Goal: Information Seeking & Learning: Learn about a topic

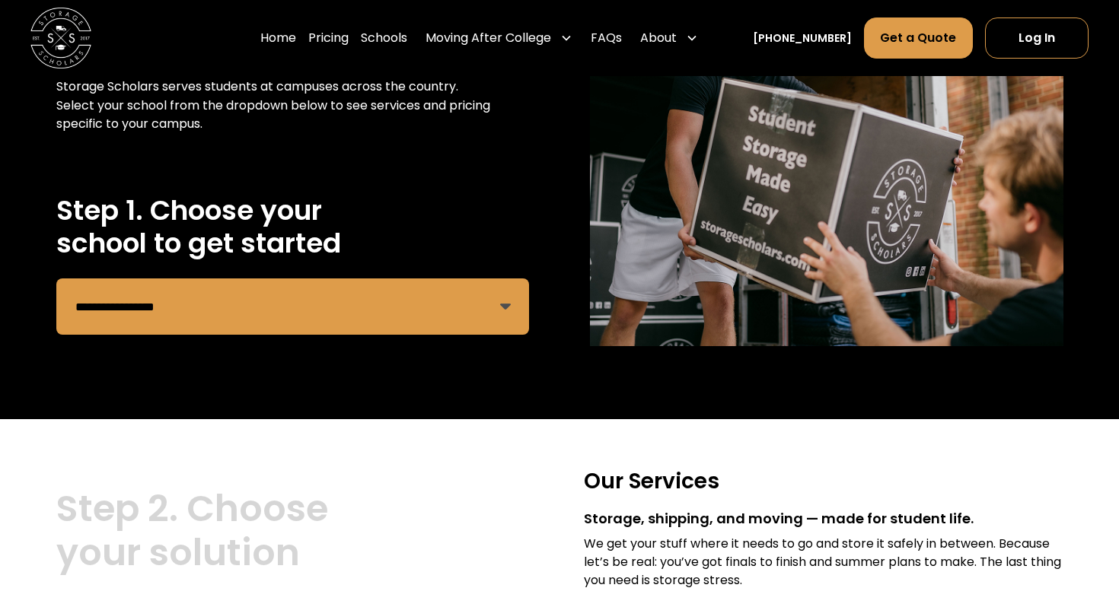
scroll to position [199, 0]
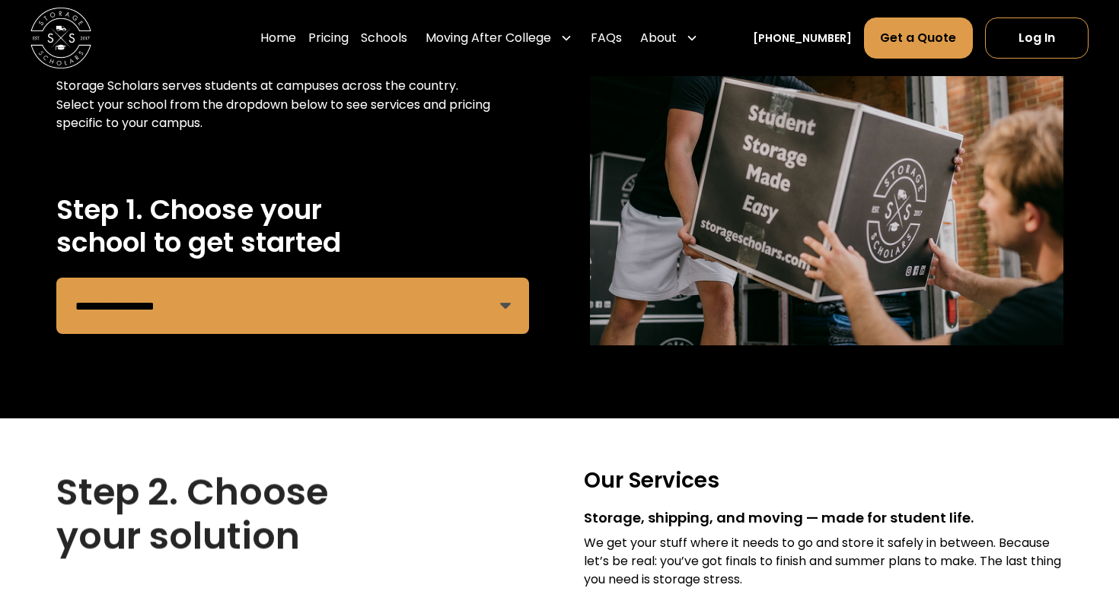
click at [172, 320] on select "**********" at bounding box center [292, 306] width 473 height 56
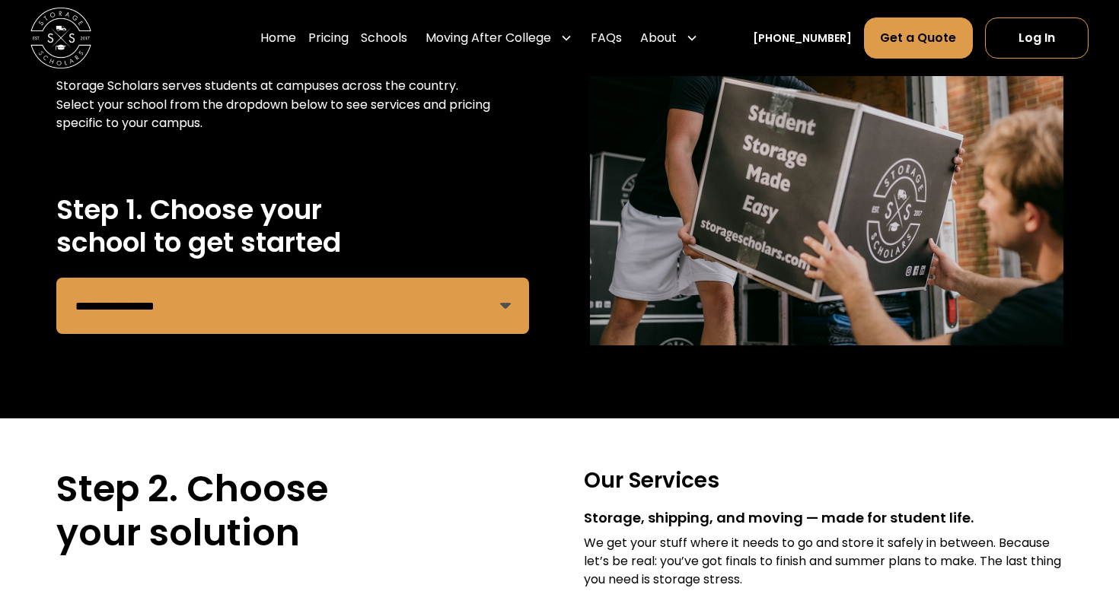
select select "**********"
click at [56, 278] on select "**********" at bounding box center [292, 306] width 473 height 56
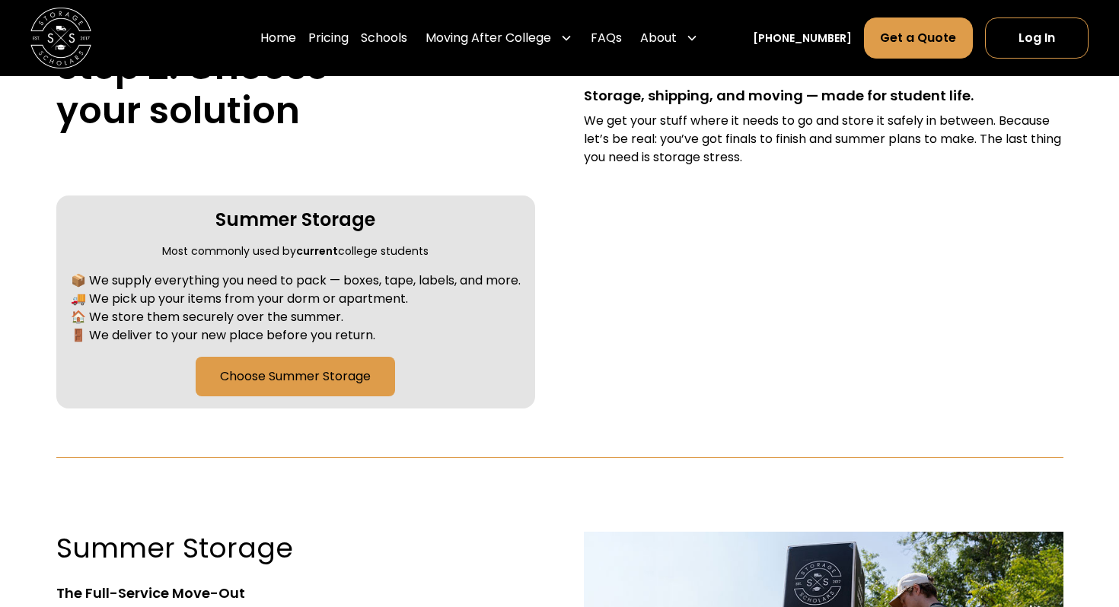
scroll to position [620, 0]
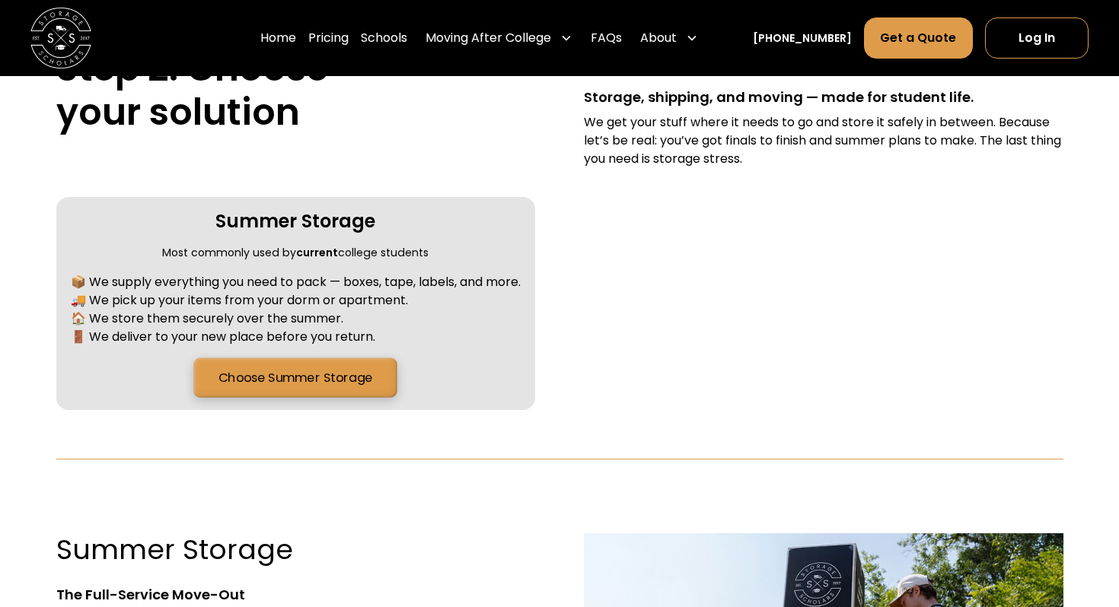
click at [250, 386] on link "Choose Summer Storage" at bounding box center [295, 378] width 203 height 40
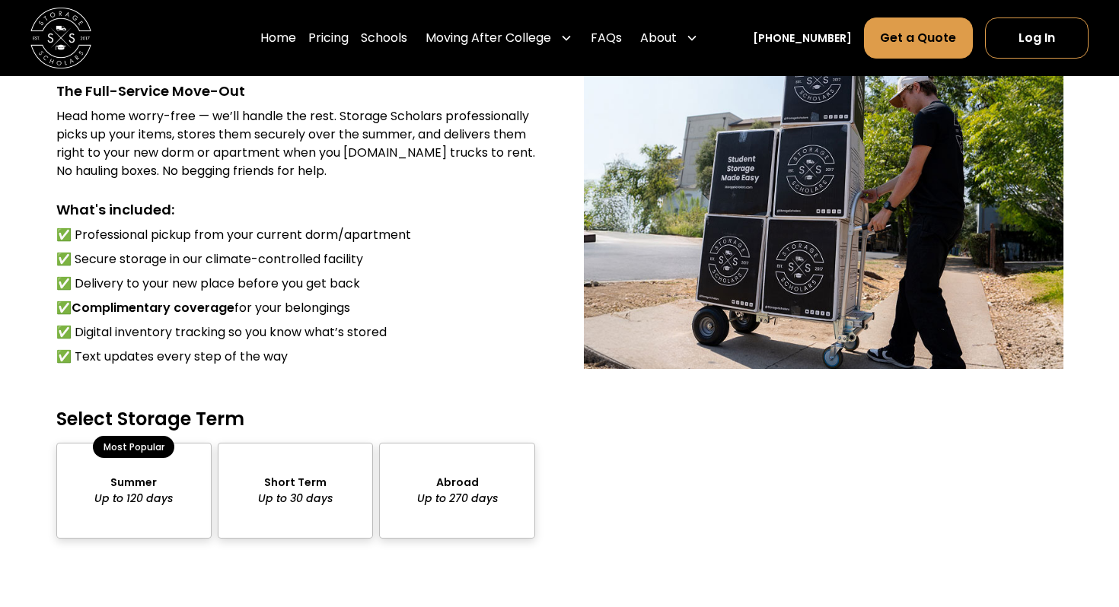
scroll to position [1125, 0]
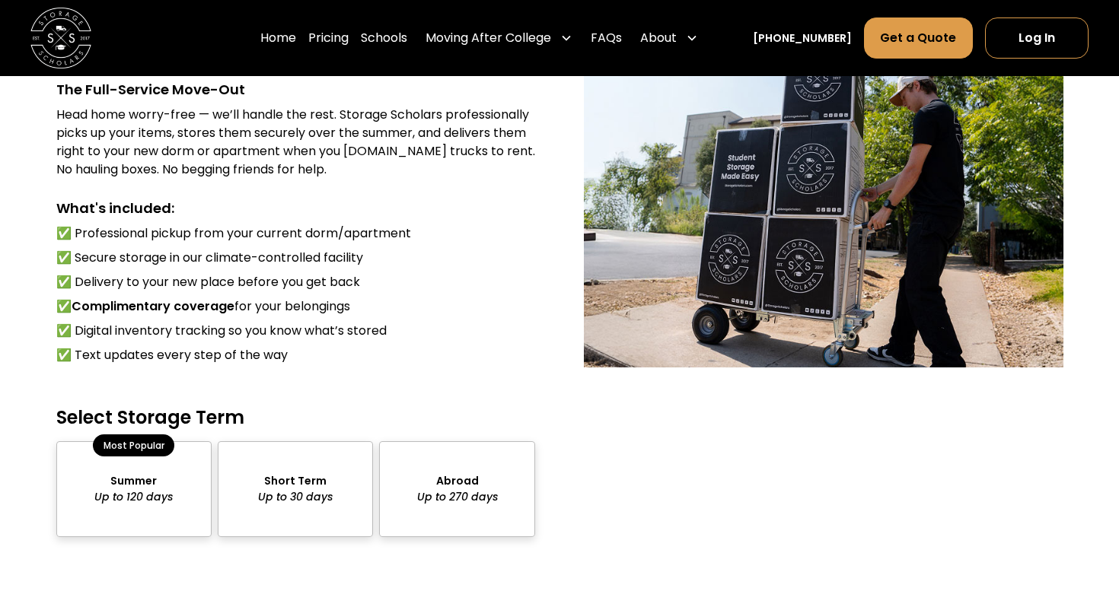
click at [173, 478] on div "package-pricing" at bounding box center [133, 488] width 155 height 95
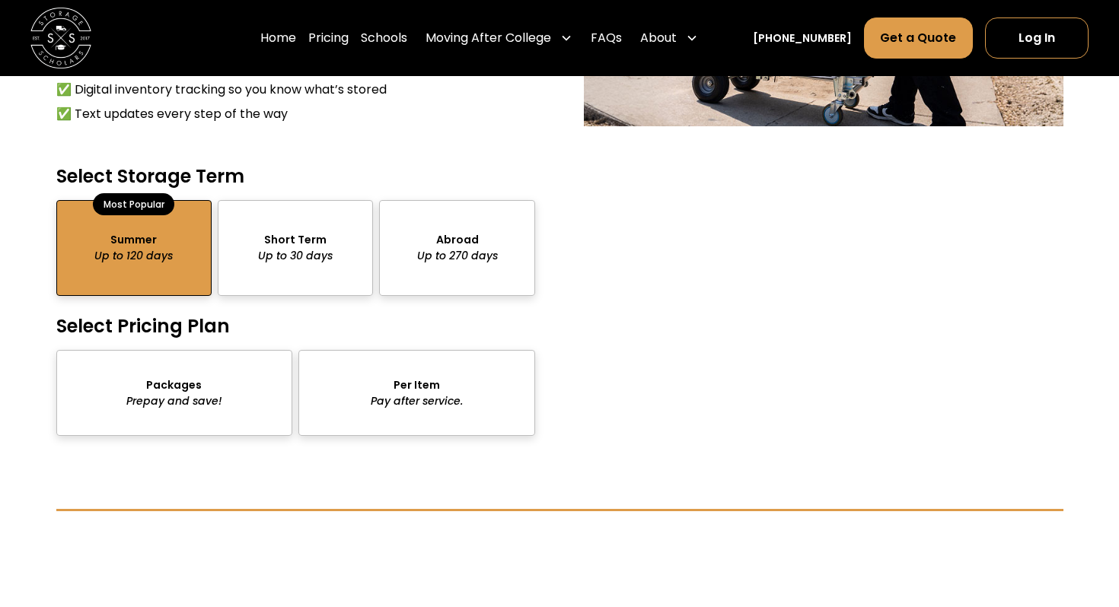
scroll to position [1367, 0]
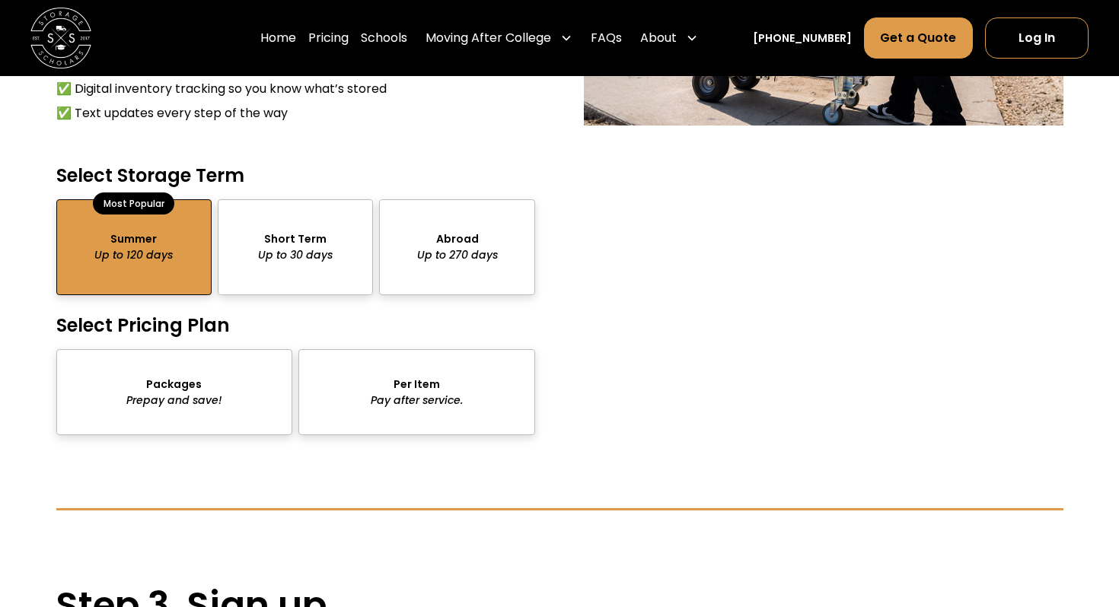
click at [253, 362] on div "package-pricing" at bounding box center [174, 392] width 237 height 86
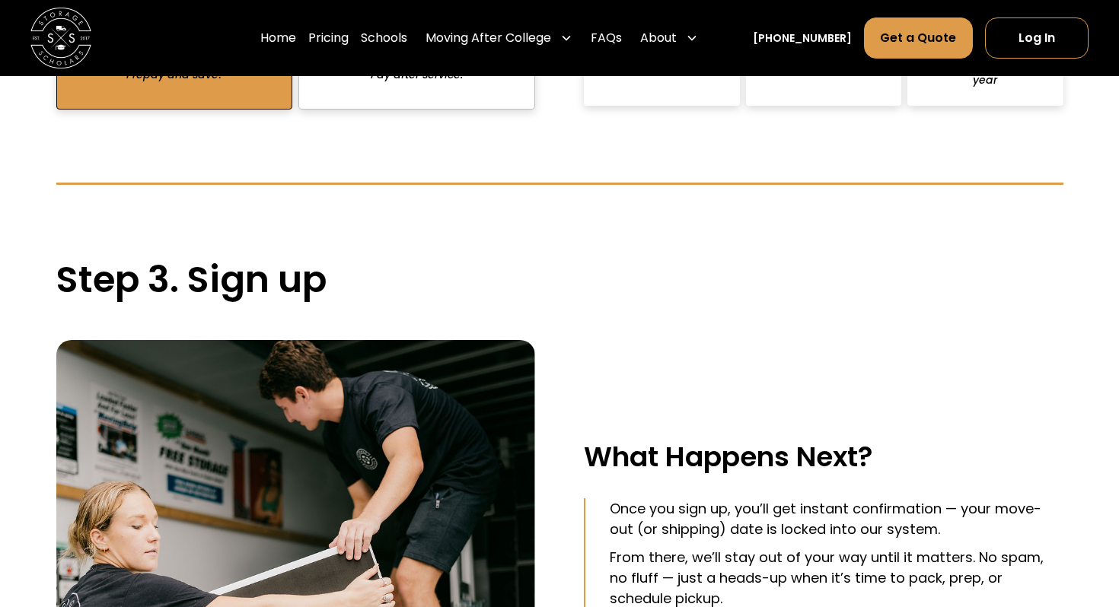
scroll to position [1658, 0]
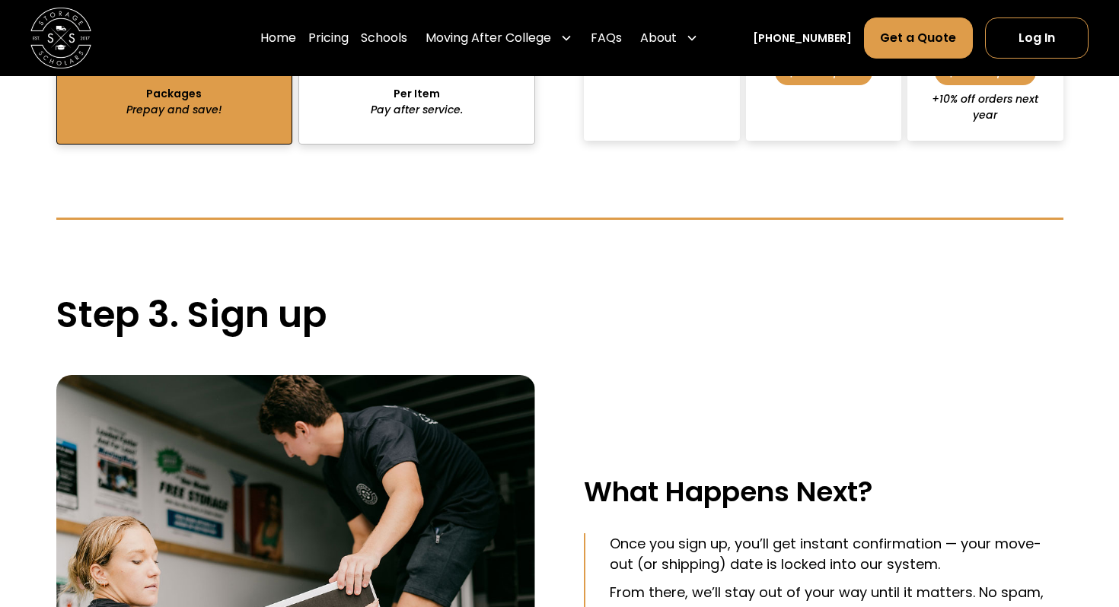
click at [355, 110] on div "package-pricing" at bounding box center [416, 102] width 237 height 86
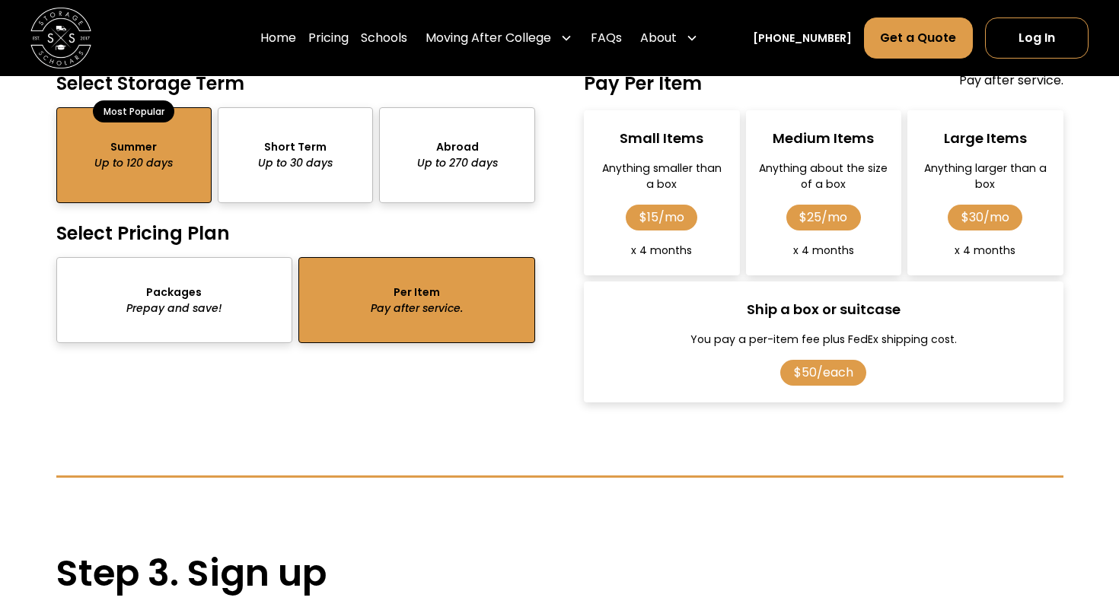
scroll to position [1455, 0]
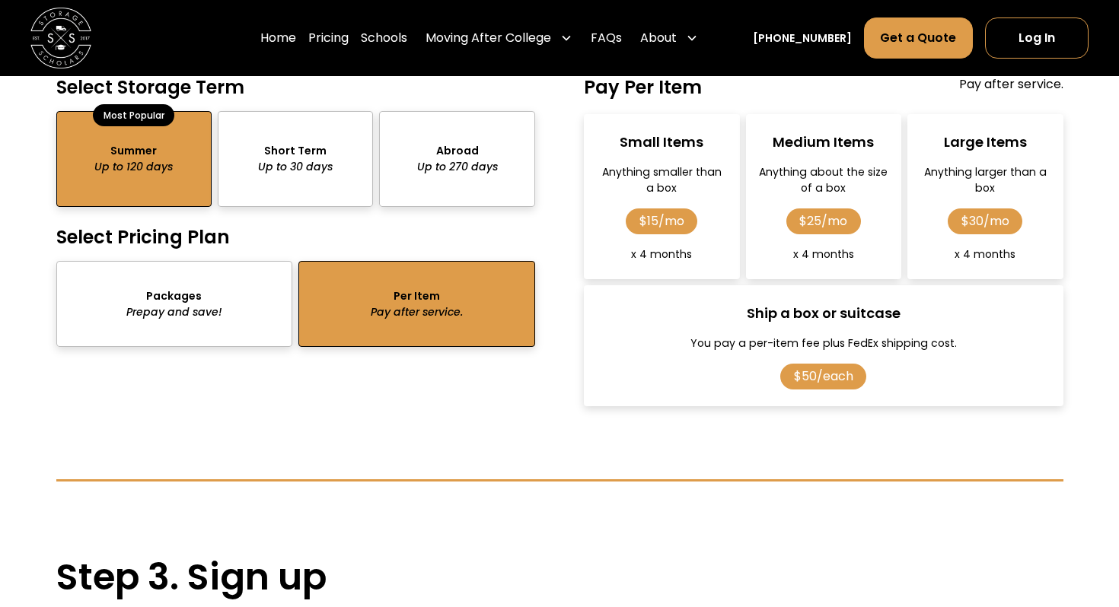
click at [174, 317] on div "package-pricing" at bounding box center [174, 304] width 237 height 86
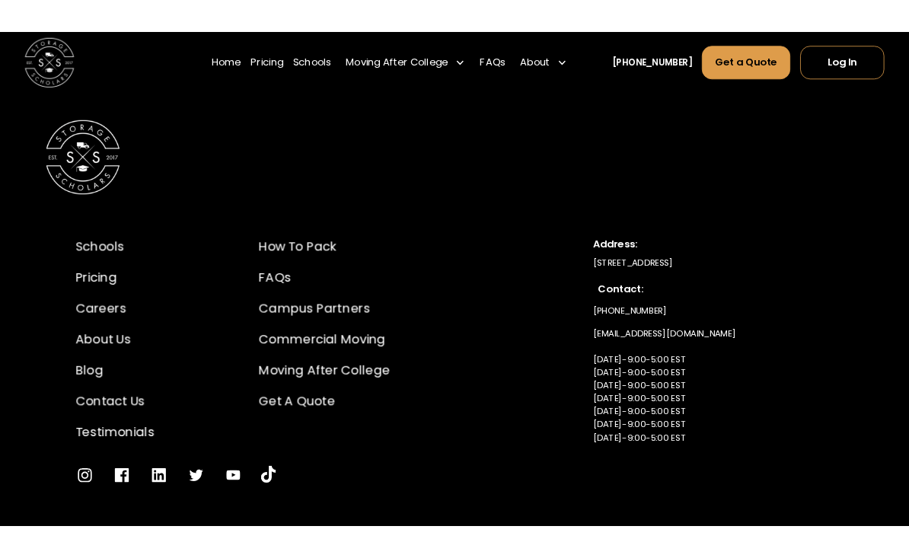
scroll to position [2850, 0]
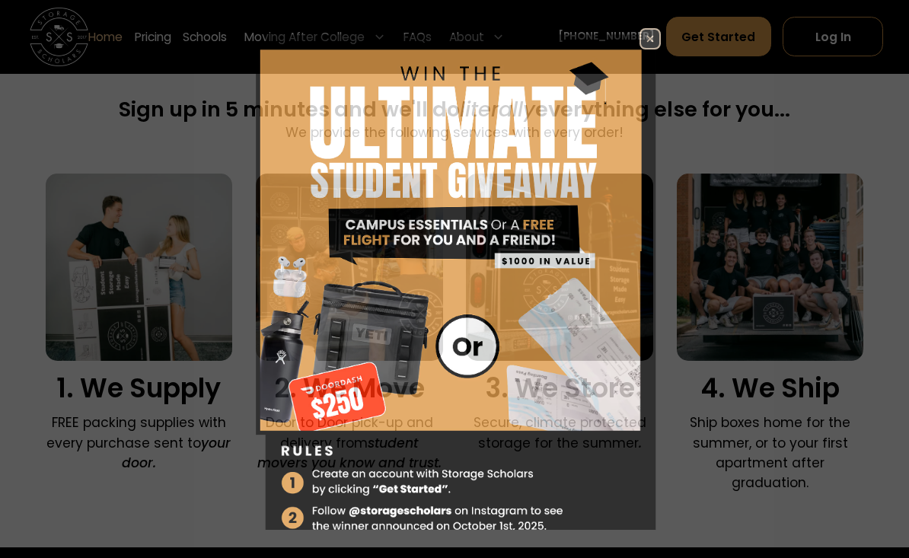
scroll to position [1083, 0]
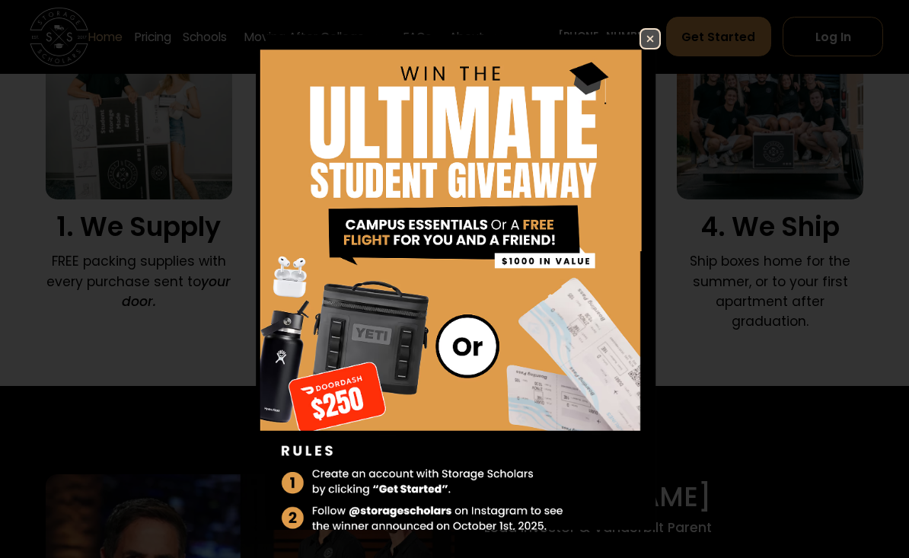
click at [648, 30] on img at bounding box center [650, 39] width 18 height 18
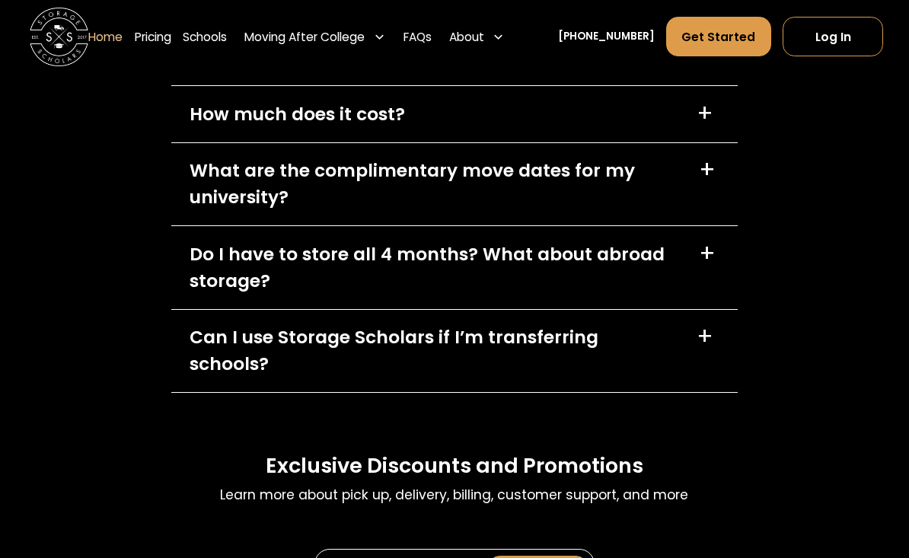
scroll to position [4263, 0]
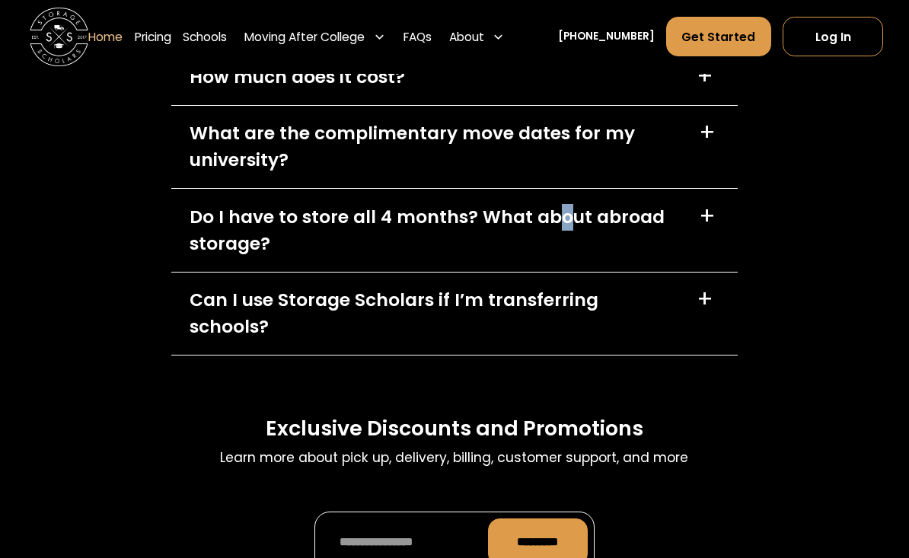
click at [556, 224] on div "Do I have to store all 4 months? What about abroad storage?" at bounding box center [436, 230] width 492 height 53
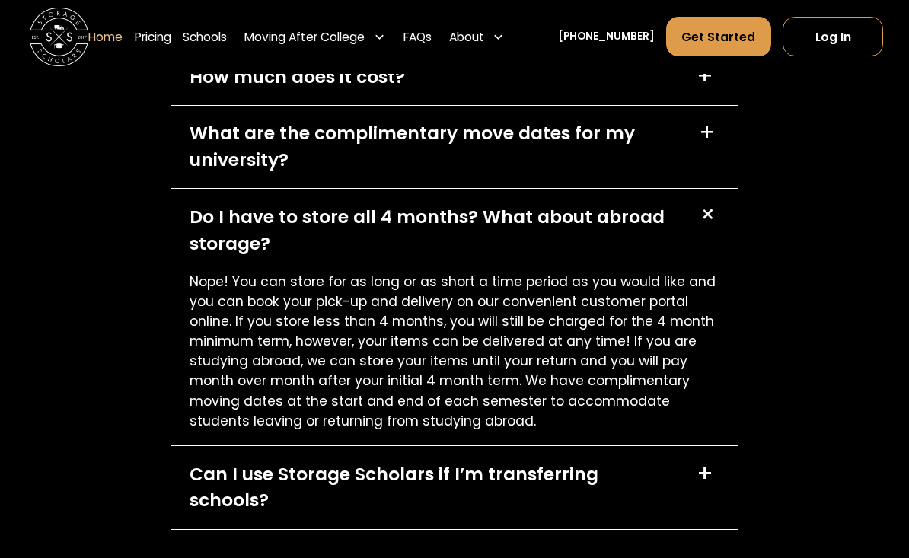
click at [554, 139] on div "What are the complimentary move dates for my university?" at bounding box center [436, 146] width 492 height 53
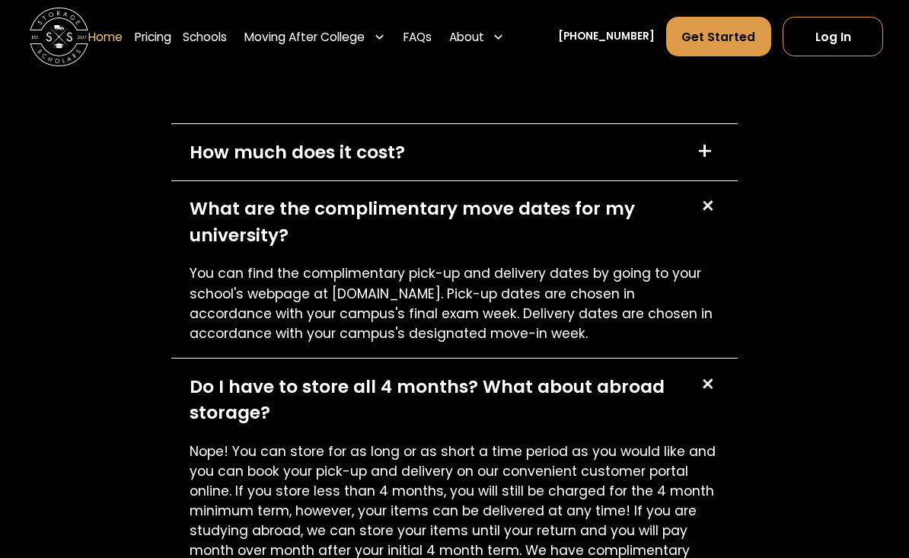
scroll to position [4182, 0]
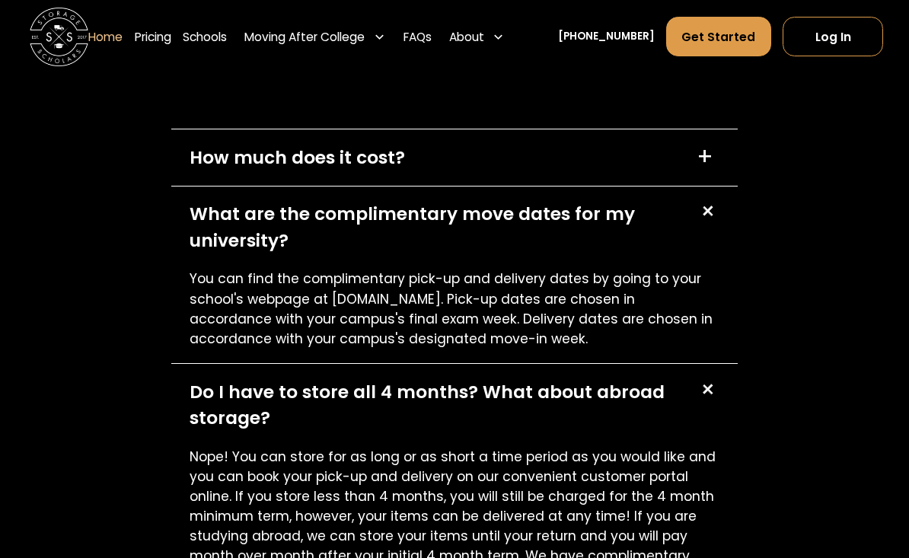
click at [553, 161] on div "How much does it cost? +" at bounding box center [454, 157] width 566 height 56
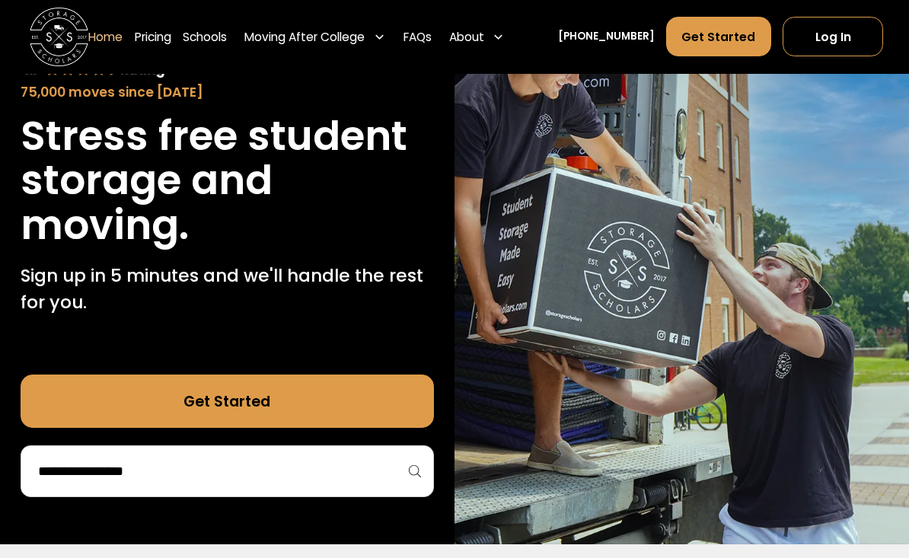
scroll to position [230, 0]
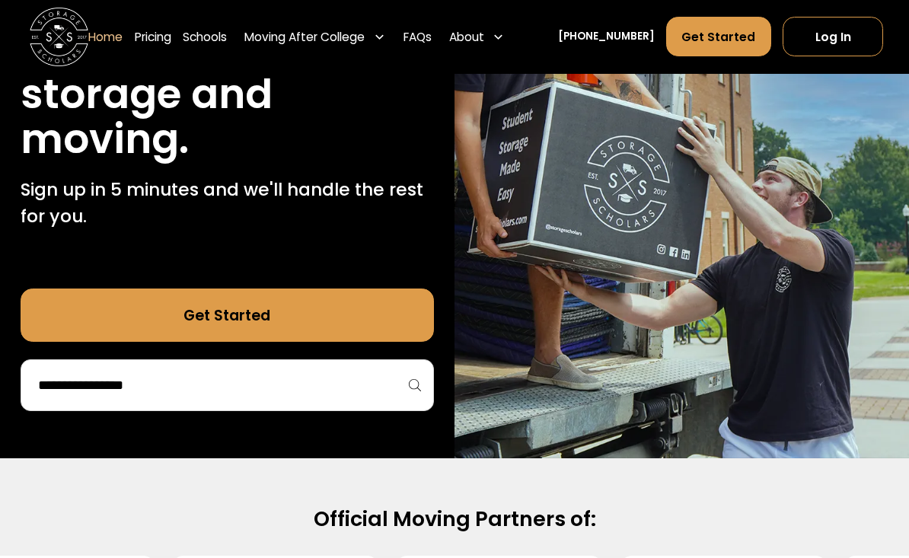
click at [304, 404] on div at bounding box center [227, 385] width 413 height 52
click at [294, 390] on input "search" at bounding box center [227, 385] width 381 height 26
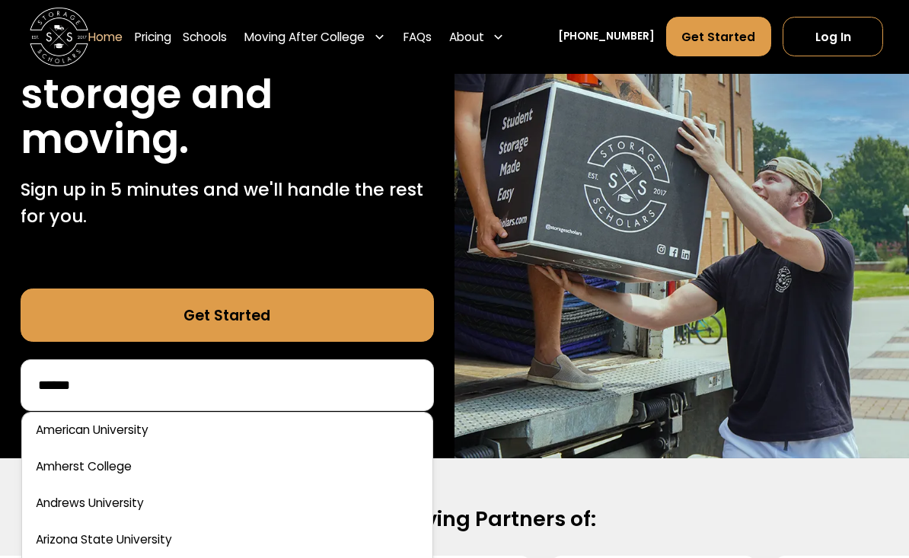
scroll to position [0, 0]
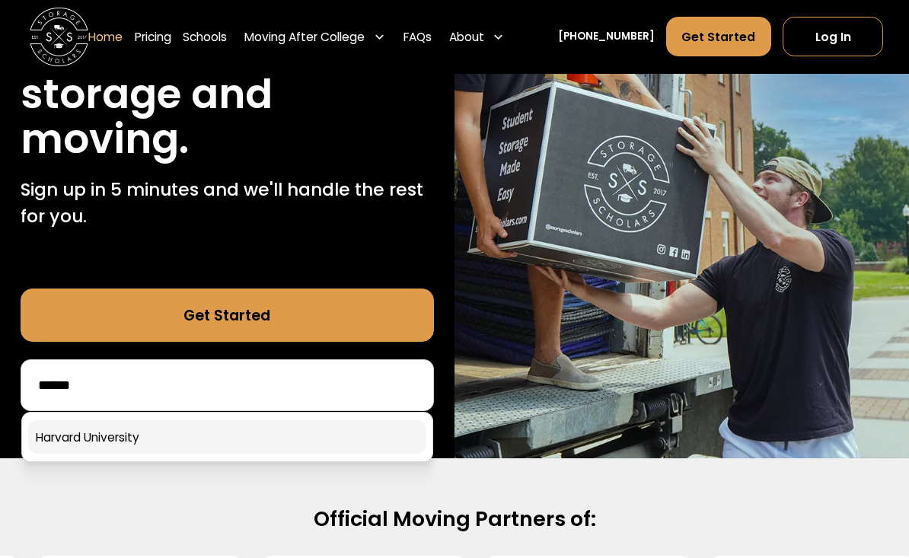
type input "******"
click at [180, 453] on link at bounding box center [226, 436] width 397 height 33
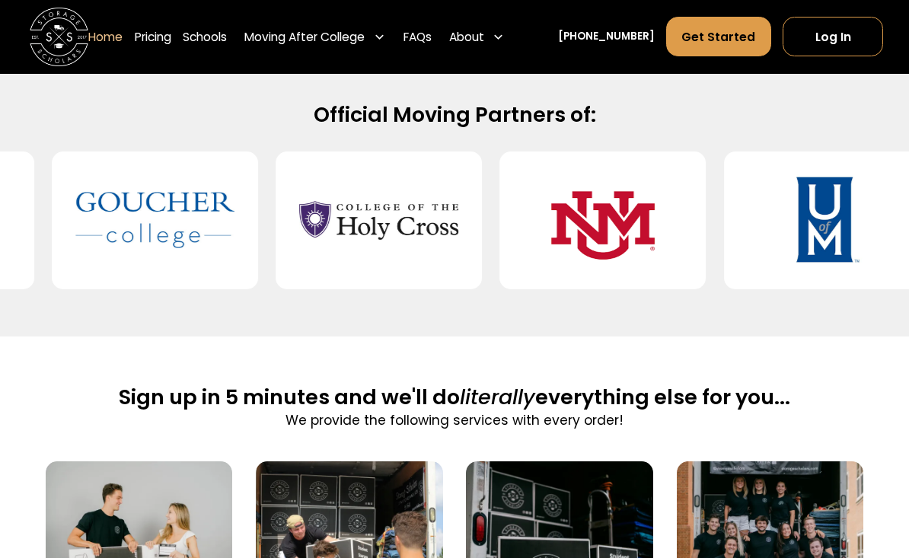
scroll to position [351, 0]
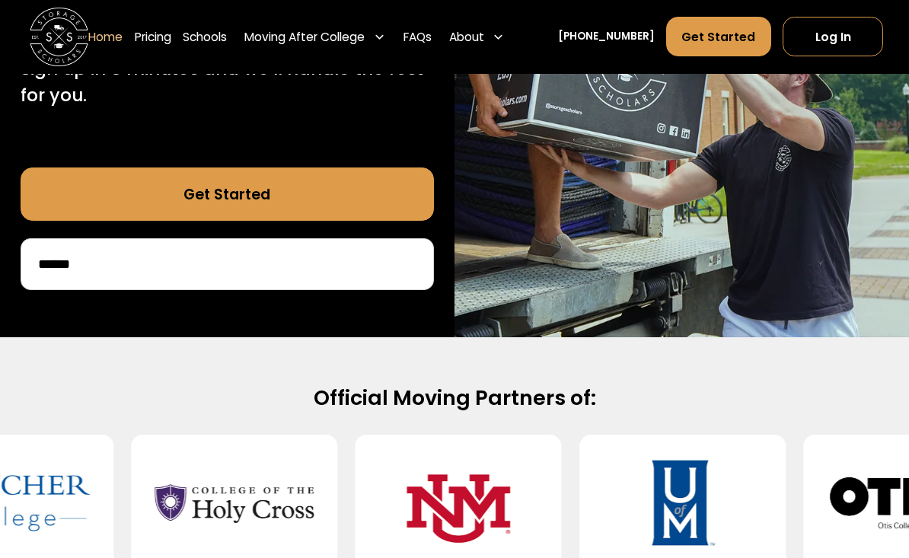
click at [151, 266] on input "******" at bounding box center [227, 264] width 381 height 26
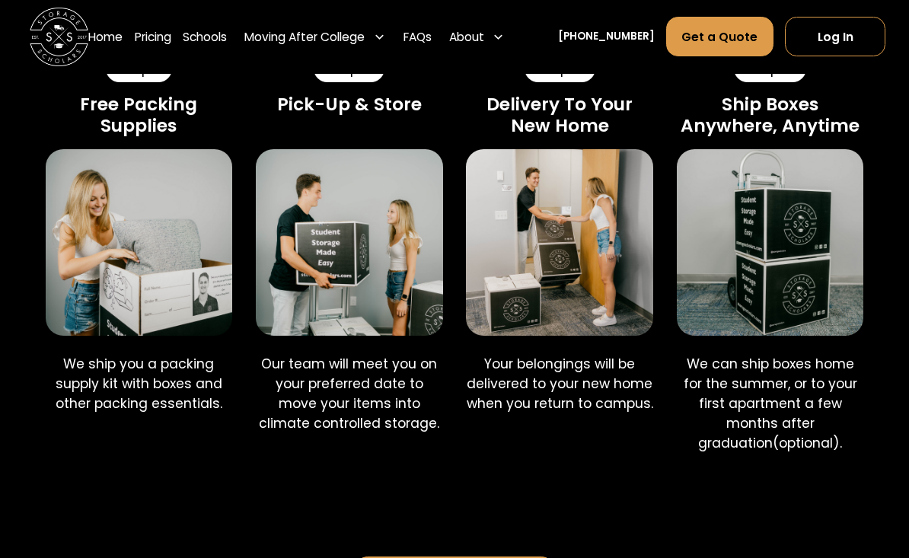
scroll to position [881, 0]
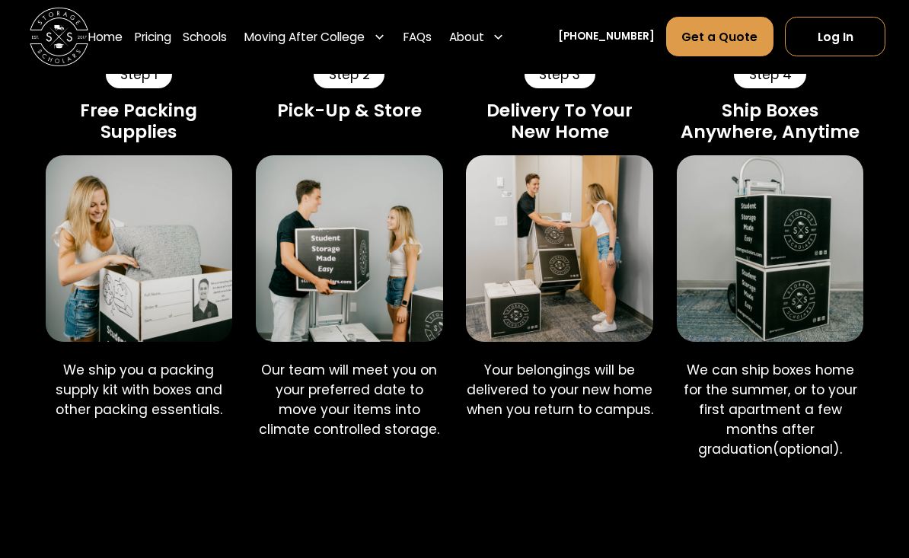
click at [206, 227] on img at bounding box center [139, 248] width 186 height 186
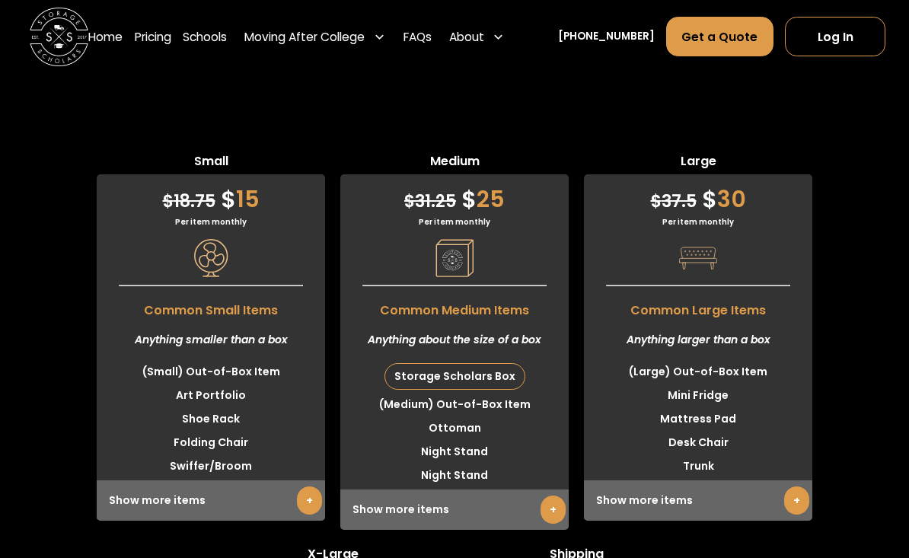
scroll to position [3866, 0]
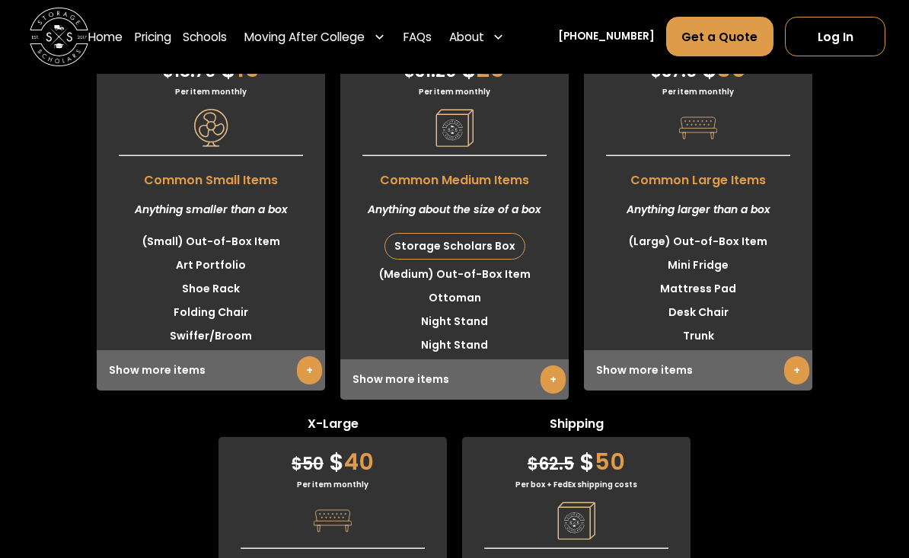
click at [549, 394] on link "+" at bounding box center [552, 379] width 25 height 28
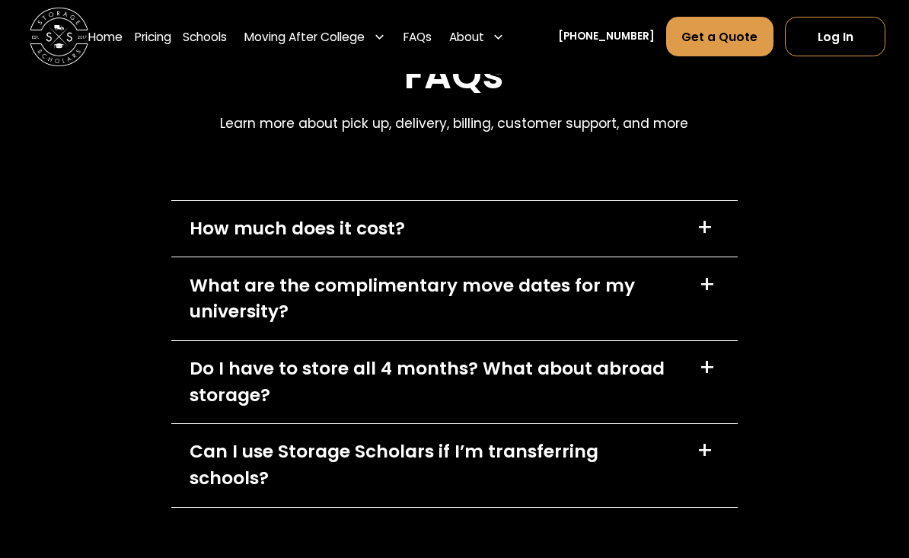
scroll to position [7149, 0]
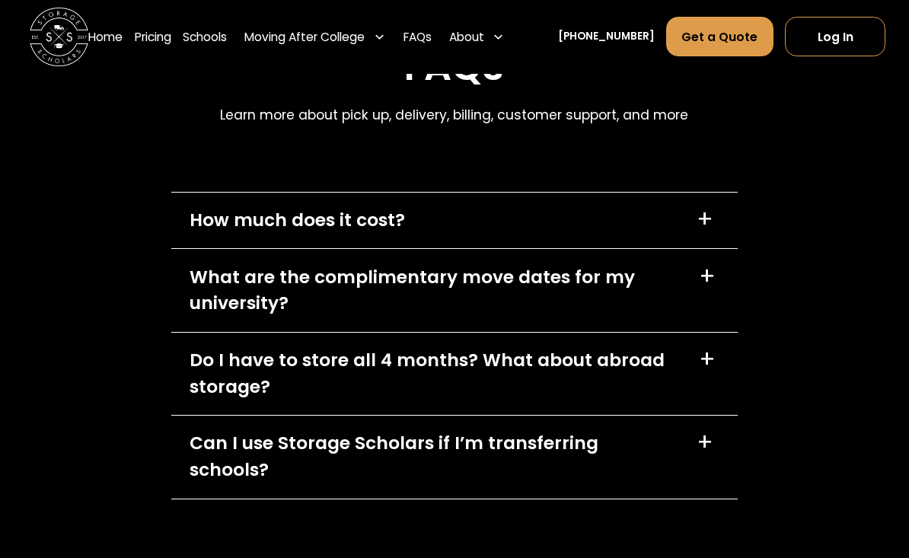
click at [262, 317] on div "What are the complimentary move dates for my university?" at bounding box center [436, 290] width 492 height 53
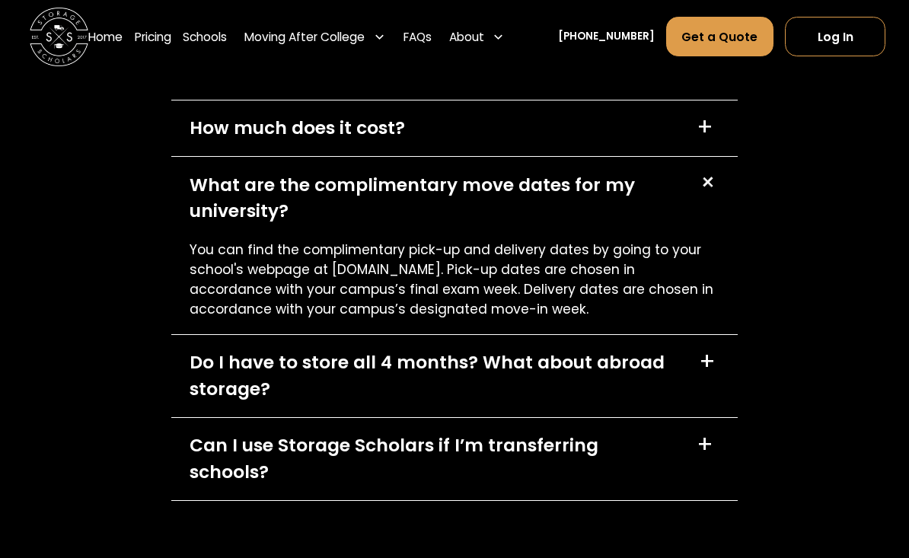
scroll to position [7266, 0]
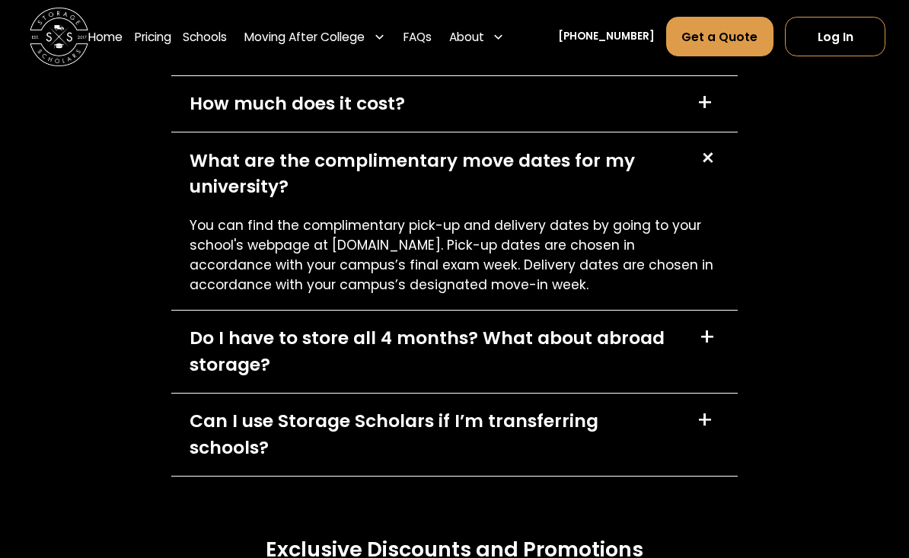
click at [278, 117] on div "How much does it cost?" at bounding box center [297, 104] width 215 height 27
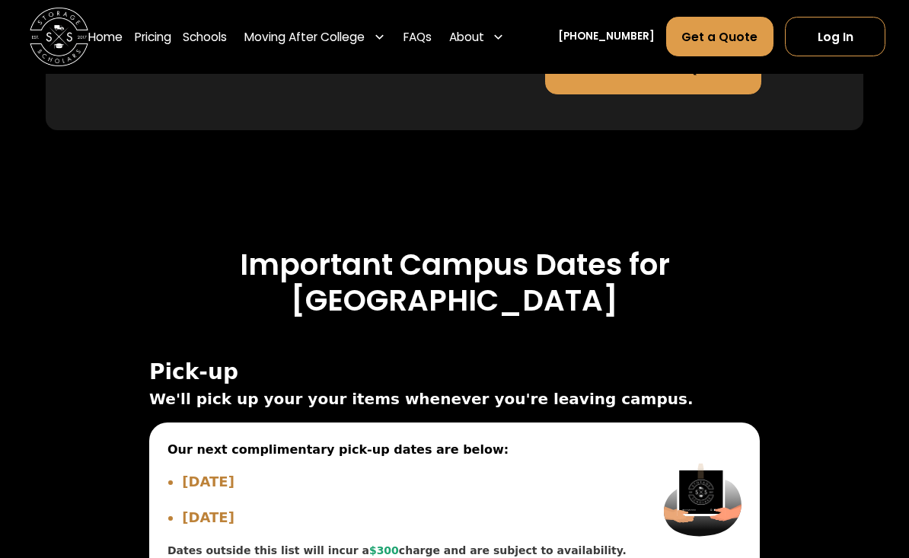
scroll to position [5406, 0]
